Goal: Task Accomplishment & Management: Manage account settings

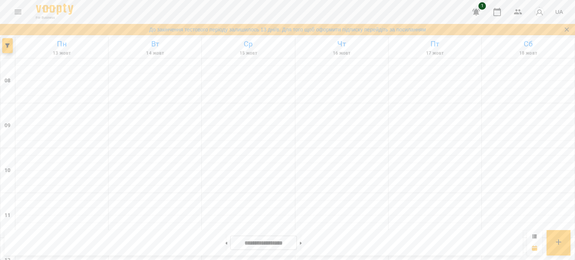
scroll to position [370, 0]
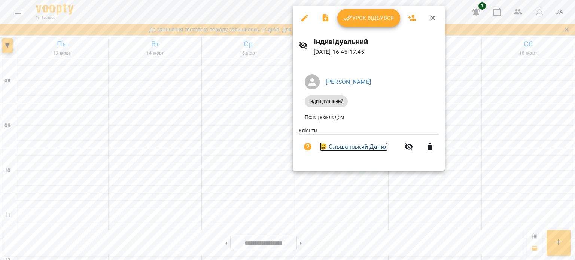
click at [352, 148] on link "😀 [PERSON_NAME]" at bounding box center [353, 146] width 68 height 9
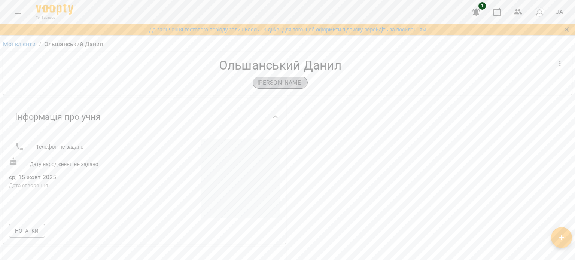
click at [271, 82] on p "[PERSON_NAME]" at bounding box center [279, 82] width 45 height 9
click at [559, 61] on icon "button" at bounding box center [559, 64] width 1 height 6
click at [559, 89] on div at bounding box center [287, 130] width 575 height 260
click at [557, 58] on button "button" at bounding box center [560, 64] width 18 height 18
click at [545, 63] on li "Заморозка" at bounding box center [543, 62] width 52 height 13
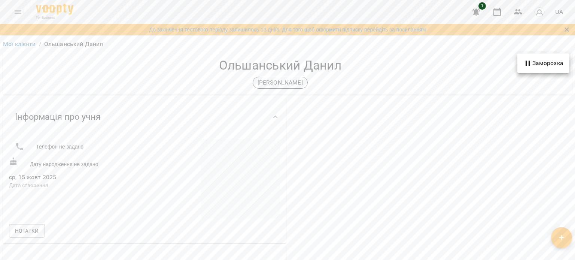
click at [260, 82] on div at bounding box center [287, 130] width 575 height 260
click at [260, 82] on p "[PERSON_NAME]" at bounding box center [279, 82] width 45 height 9
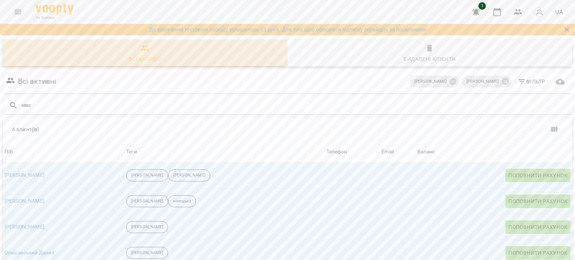
click at [145, 53] on span "Всі активні" at bounding box center [144, 54] width 275 height 20
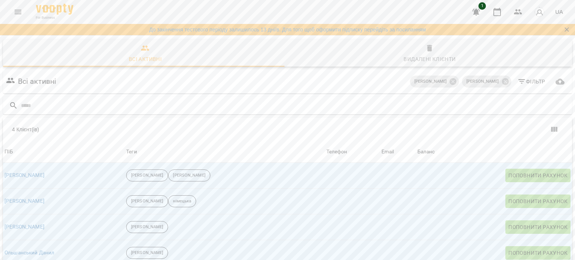
click at [425, 52] on icon "button" at bounding box center [429, 48] width 9 height 9
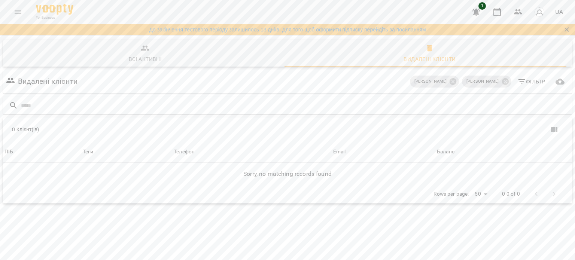
click at [143, 54] on span "Всі активні" at bounding box center [144, 54] width 275 height 20
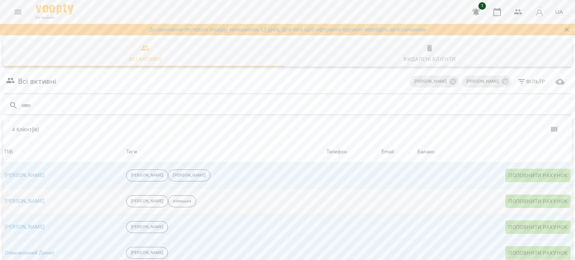
scroll to position [33, 0]
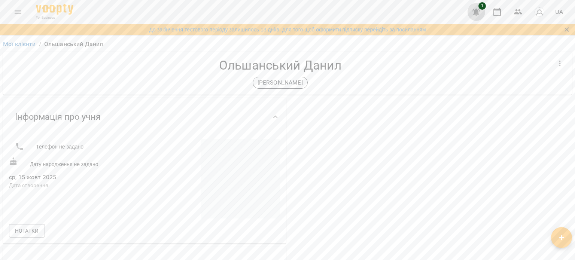
click at [480, 10] on icon "button" at bounding box center [475, 11] width 9 height 9
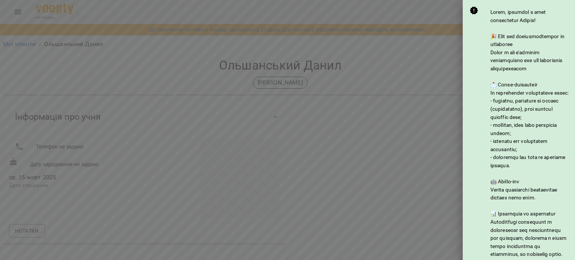
scroll to position [104, 0]
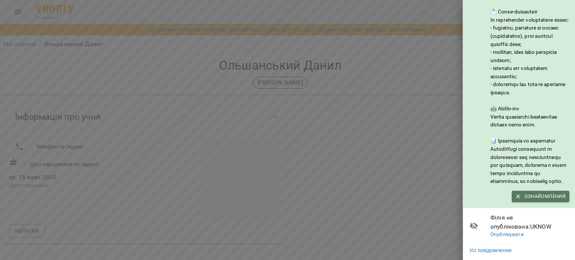
click at [537, 192] on span "Ознайомлений" at bounding box center [540, 196] width 50 height 8
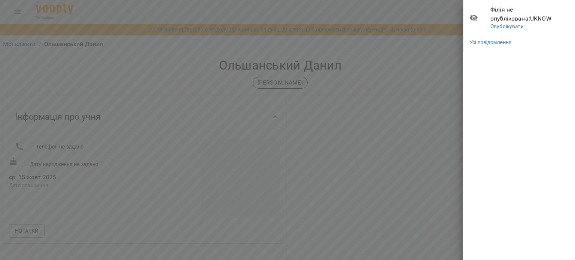
click at [382, 147] on div at bounding box center [287, 130] width 575 height 260
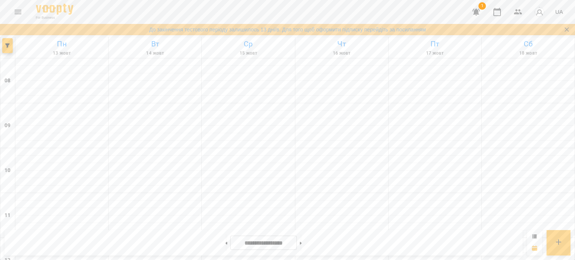
scroll to position [261, 0]
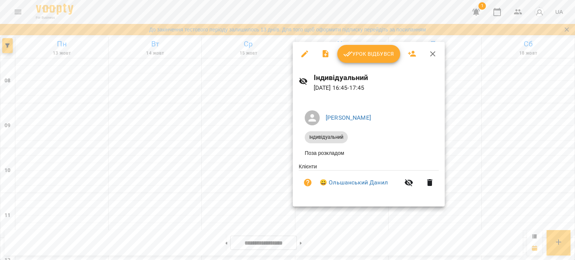
click at [310, 217] on div at bounding box center [287, 130] width 575 height 260
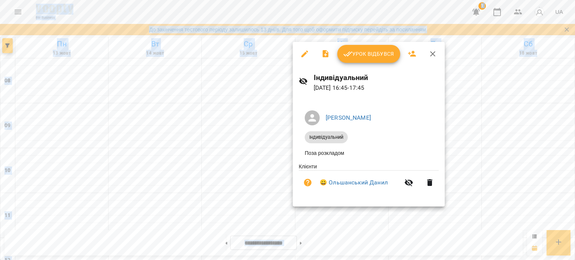
click at [310, 217] on div at bounding box center [287, 130] width 575 height 260
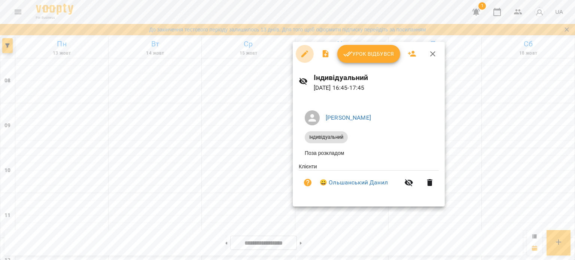
click at [304, 55] on icon "button" at bounding box center [304, 53] width 7 height 7
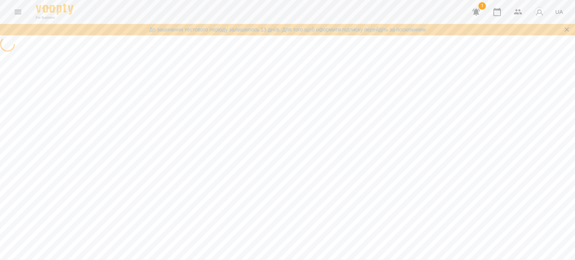
select select "**********"
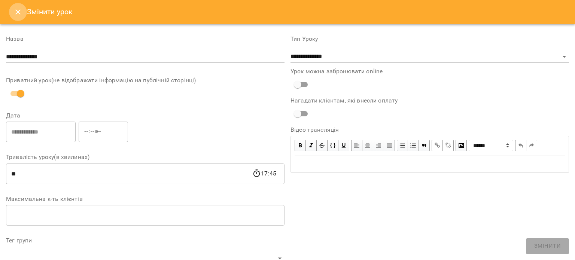
click at [17, 10] on icon "Close" at bounding box center [17, 11] width 9 height 9
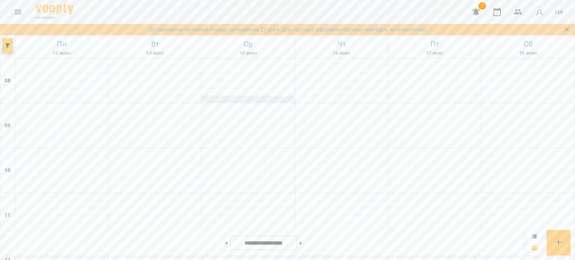
scroll to position [319, 0]
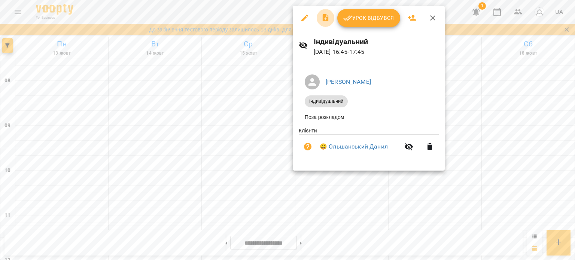
click at [326, 16] on icon "button" at bounding box center [325, 17] width 9 height 9
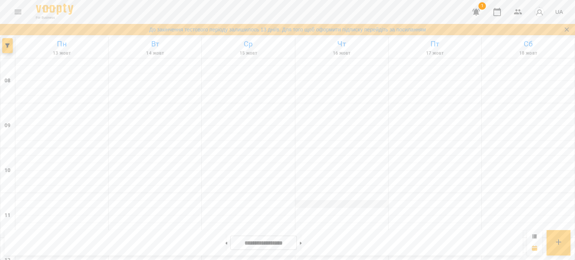
scroll to position [328, 0]
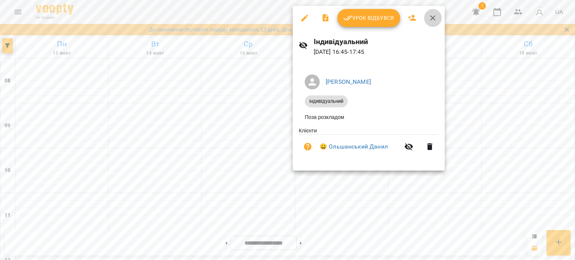
click at [435, 20] on icon "button" at bounding box center [432, 17] width 9 height 9
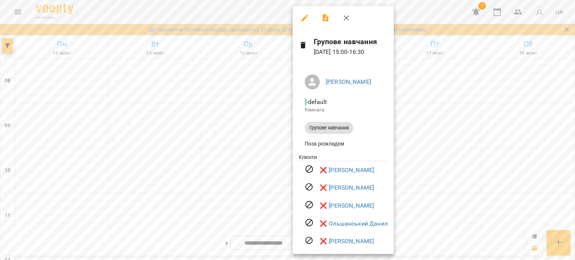
click at [206, 93] on div at bounding box center [287, 130] width 575 height 260
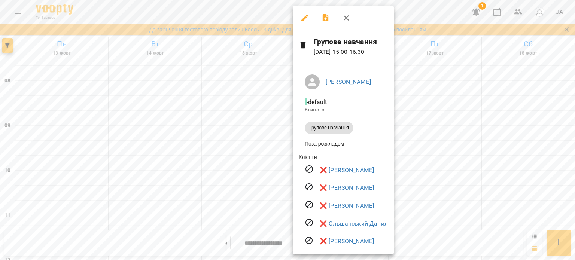
click at [250, 138] on div at bounding box center [287, 130] width 575 height 260
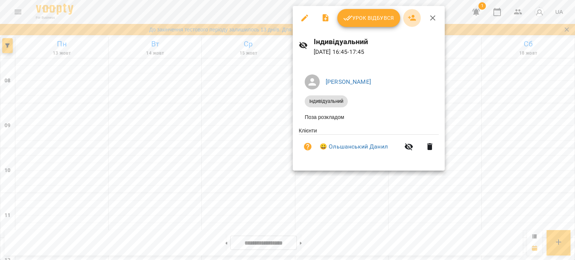
click at [410, 17] on icon "button" at bounding box center [411, 17] width 9 height 9
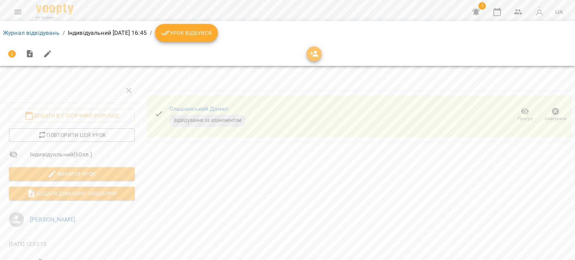
click at [312, 54] on icon "button" at bounding box center [314, 53] width 9 height 9
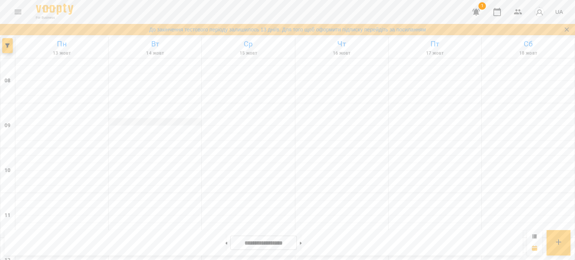
drag, startPoint x: 225, startPoint y: 120, endPoint x: 127, endPoint y: 122, distance: 97.6
click at [127, 122] on div at bounding box center [154, 121] width 93 height 7
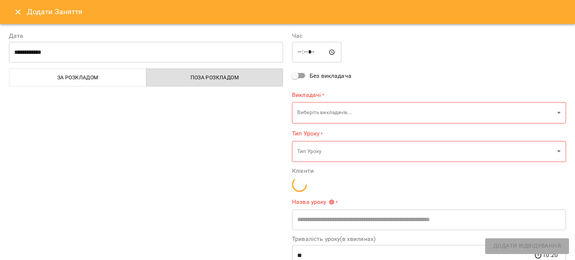
type input "**********"
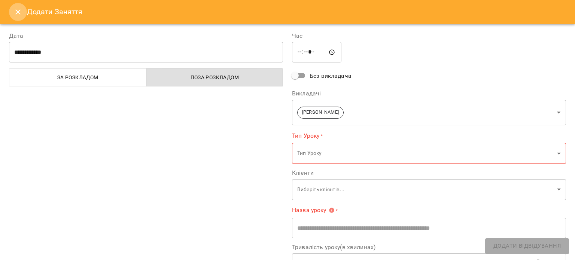
click at [17, 15] on icon "Close" at bounding box center [17, 11] width 9 height 9
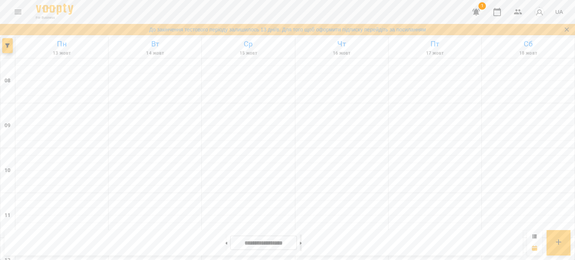
click at [301, 242] on icon at bounding box center [301, 243] width 2 height 3
click at [225, 244] on button at bounding box center [226, 243] width 2 height 16
type input "**********"
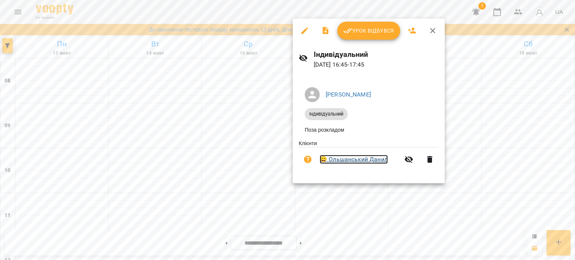
click at [353, 161] on link "😀 [PERSON_NAME]" at bounding box center [353, 159] width 68 height 9
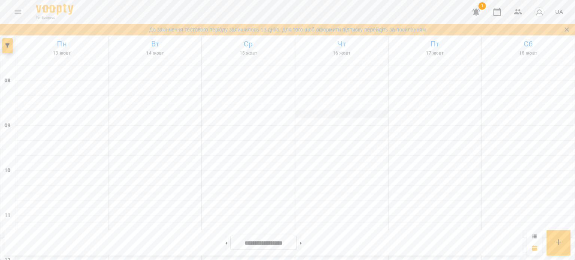
scroll to position [281, 0]
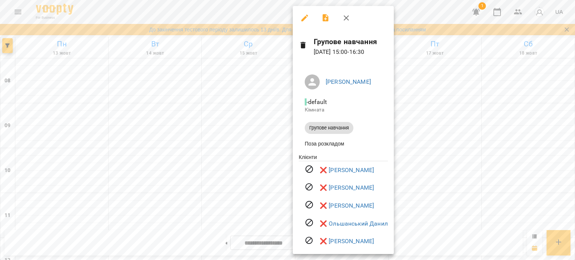
scroll to position [10, 0]
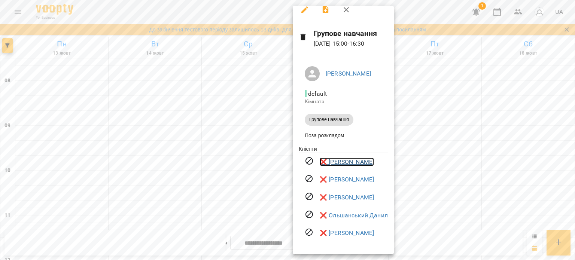
click at [324, 161] on link "❌ Блінов Артем" at bounding box center [346, 161] width 54 height 9
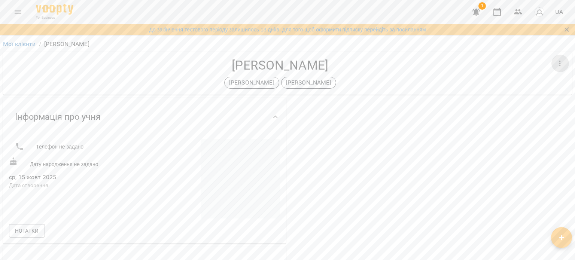
click at [555, 62] on icon "button" at bounding box center [559, 63] width 9 height 9
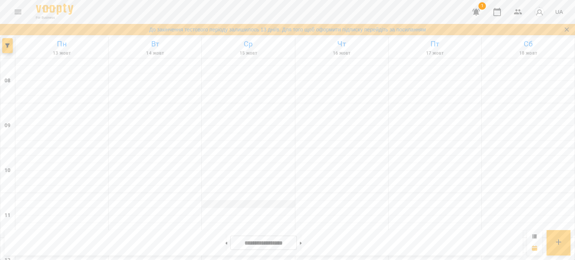
scroll to position [348, 0]
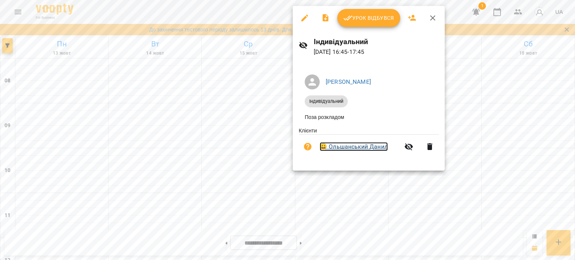
click at [322, 147] on link "😀 [PERSON_NAME]" at bounding box center [353, 146] width 68 height 9
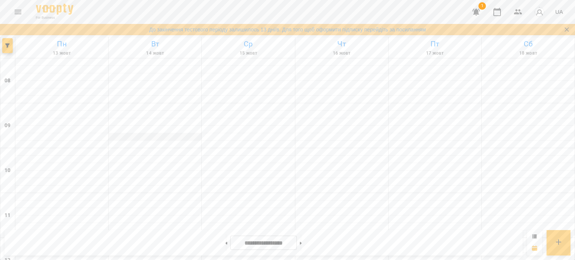
scroll to position [328, 0]
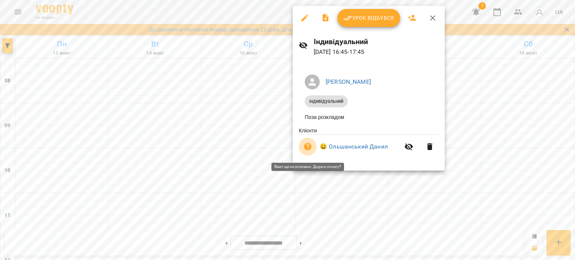
click at [308, 148] on icon "button" at bounding box center [307, 146] width 7 height 7
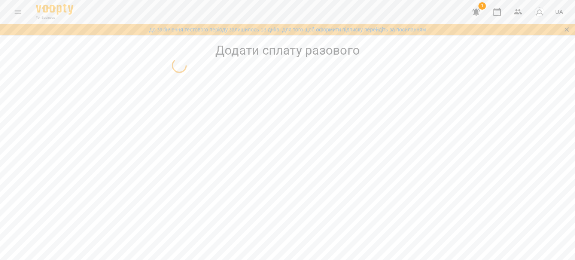
select select "**********"
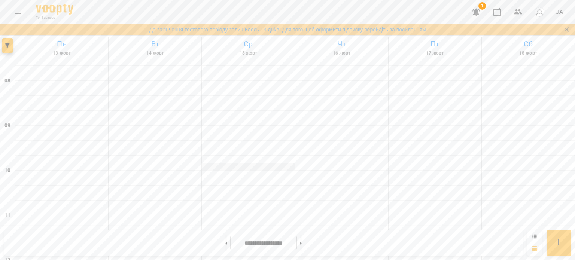
scroll to position [302, 0]
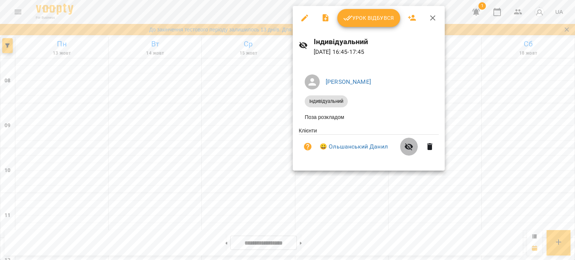
click at [407, 147] on icon "button" at bounding box center [408, 146] width 9 height 9
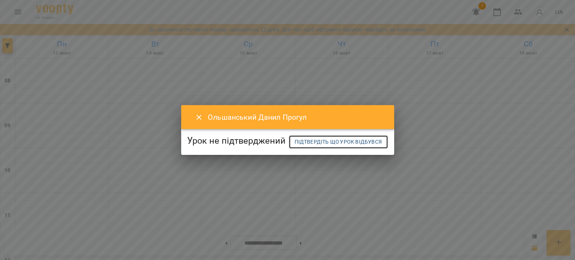
click at [294, 146] on span "Підтвердіть що урок відбувся" at bounding box center [338, 141] width 88 height 9
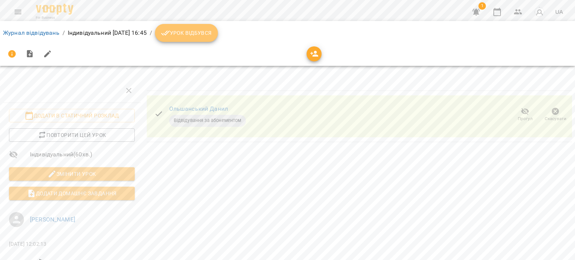
click at [208, 29] on span "Урок відбувся" at bounding box center [186, 32] width 51 height 9
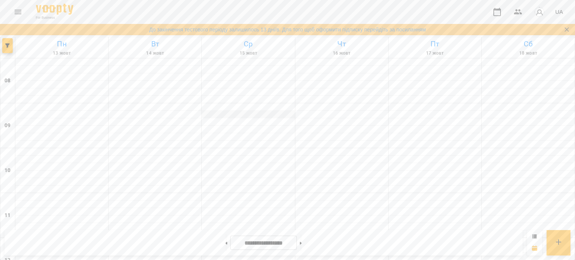
scroll to position [358, 0]
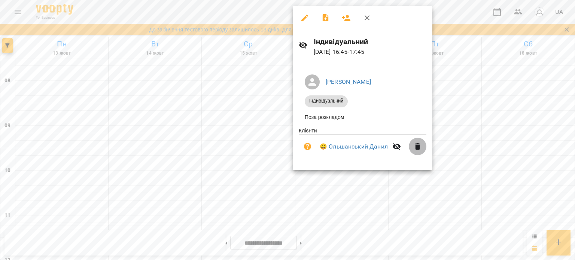
click at [419, 149] on icon "button" at bounding box center [417, 146] width 5 height 7
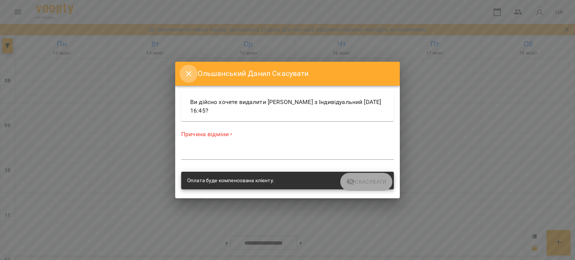
click at [188, 75] on icon "Close" at bounding box center [188, 73] width 9 height 9
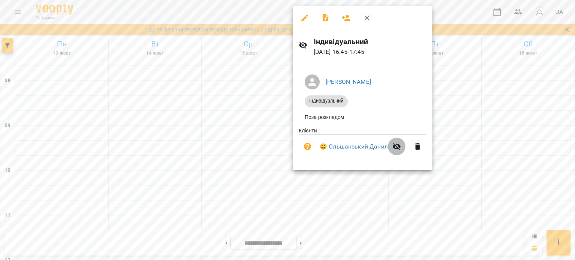
click at [401, 148] on button "button" at bounding box center [396, 147] width 18 height 18
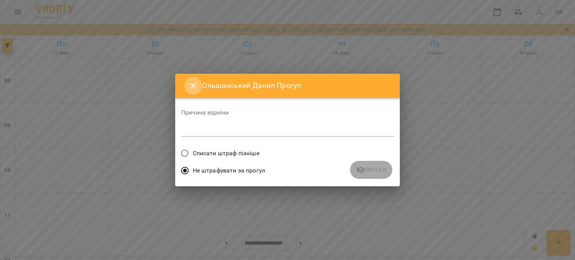
click at [192, 83] on icon "Close" at bounding box center [193, 85] width 9 height 9
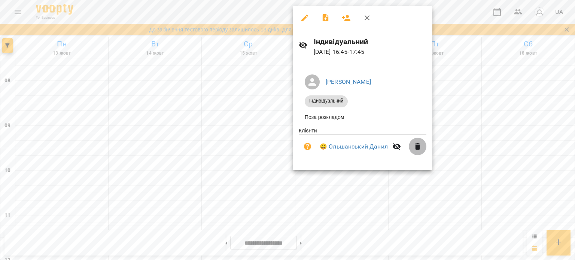
click at [418, 149] on icon "button" at bounding box center [417, 146] width 5 height 7
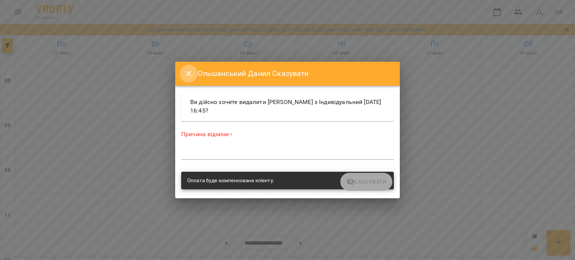
click at [188, 76] on icon "Close" at bounding box center [188, 73] width 9 height 9
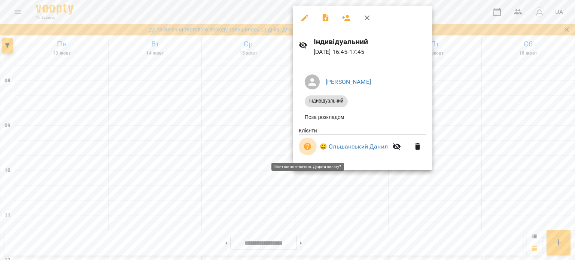
click at [303, 150] on icon "button" at bounding box center [307, 146] width 9 height 9
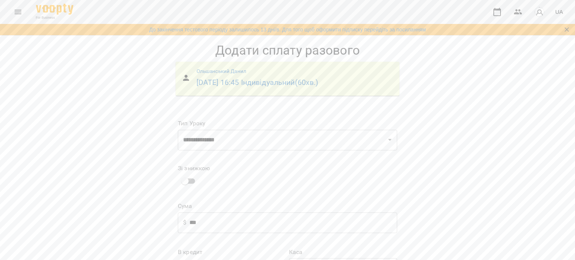
scroll to position [93, 0]
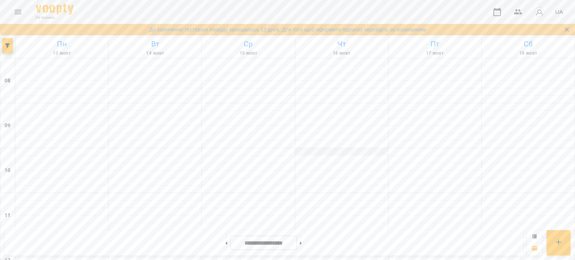
scroll to position [279, 0]
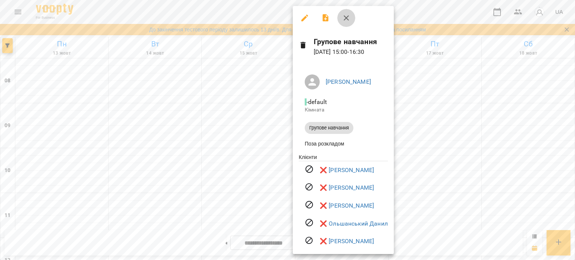
click at [346, 21] on icon "button" at bounding box center [345, 17] width 9 height 9
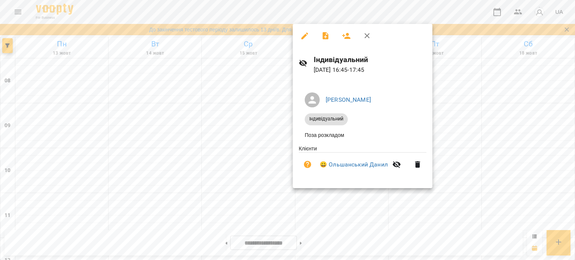
click at [454, 168] on div at bounding box center [287, 130] width 575 height 260
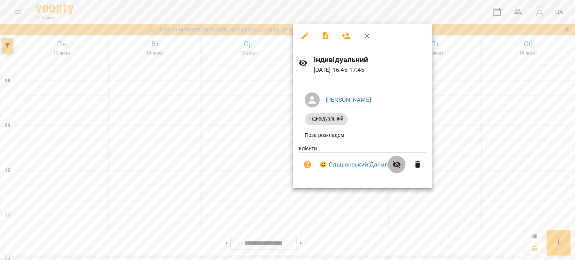
click at [393, 162] on icon "button" at bounding box center [396, 164] width 9 height 9
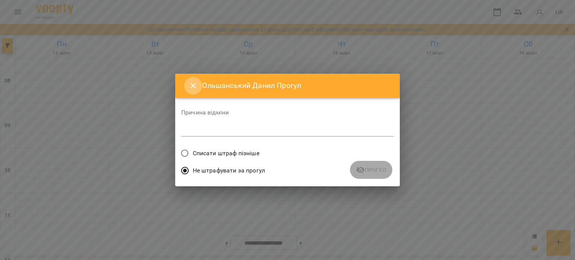
click at [192, 85] on icon "Close" at bounding box center [193, 85] width 9 height 9
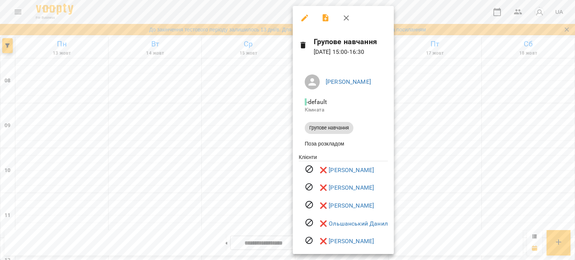
click at [275, 89] on div at bounding box center [287, 130] width 575 height 260
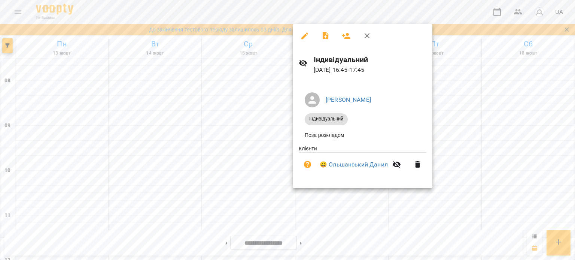
click at [269, 149] on div at bounding box center [287, 130] width 575 height 260
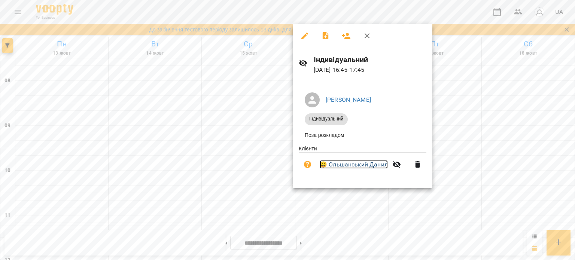
click at [334, 166] on link "😀 [PERSON_NAME]" at bounding box center [353, 164] width 68 height 9
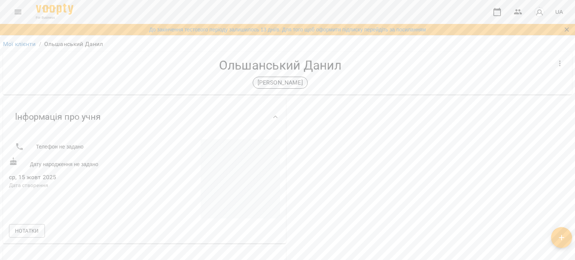
click at [20, 146] on icon at bounding box center [19, 146] width 9 height 9
click at [32, 235] on button "Нотатки" at bounding box center [27, 230] width 36 height 13
click at [28, 229] on span "Нотатки" at bounding box center [27, 230] width 24 height 9
click at [24, 231] on span "Нотатки" at bounding box center [27, 230] width 24 height 9
click at [23, 251] on icon "button" at bounding box center [22, 253] width 9 height 9
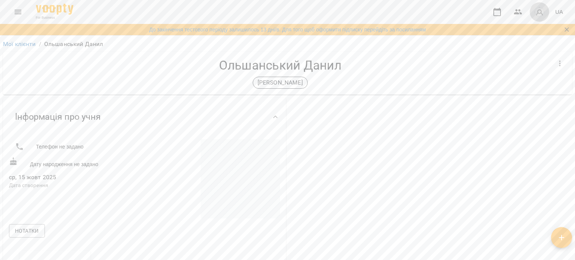
click at [540, 12] on img "button" at bounding box center [539, 12] width 10 height 10
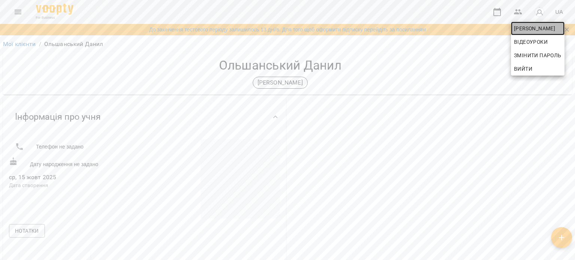
click at [528, 30] on span "[PERSON_NAME]" at bounding box center [538, 28] width 48 height 9
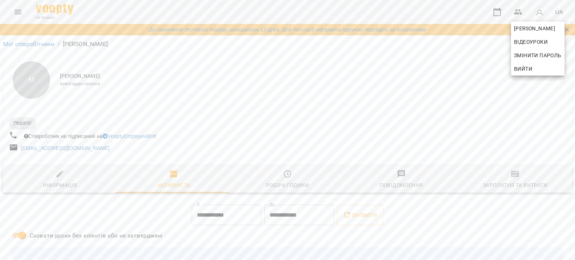
drag, startPoint x: 102, startPoint y: 151, endPoint x: 20, endPoint y: 149, distance: 81.9
click at [20, 149] on div at bounding box center [287, 130] width 575 height 260
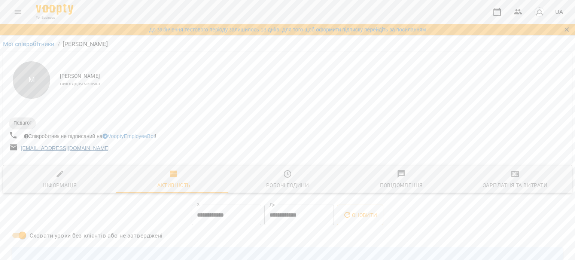
drag, startPoint x: 20, startPoint y: 149, endPoint x: 84, endPoint y: 148, distance: 64.0
